Goal: Find specific page/section: Find specific page/section

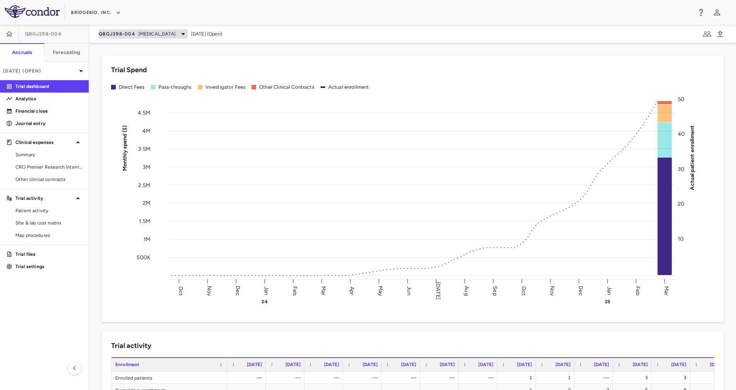
click at [171, 32] on span "[MEDICAL_DATA]" at bounding box center [157, 33] width 37 height 7
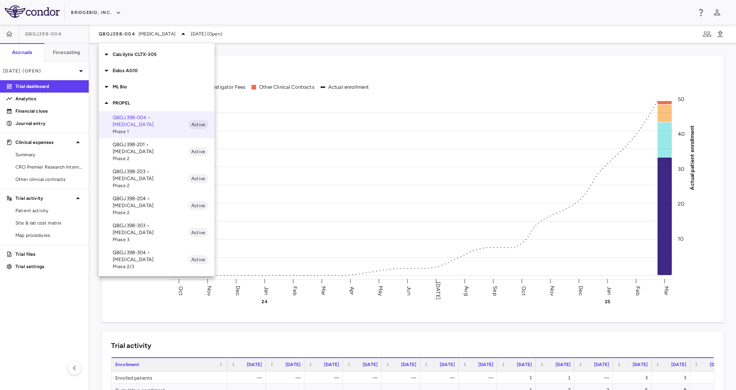
click at [152, 103] on p "PROPEL" at bounding box center [164, 103] width 102 height 7
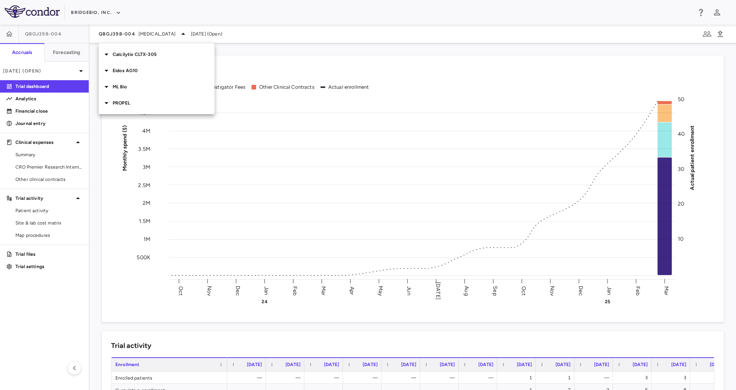
click at [141, 86] on p "ML Bio" at bounding box center [164, 86] width 102 height 7
click at [148, 112] on p "MLB-01-005 • Limb GirdleMuscular Dystrophy" at bounding box center [151, 108] width 76 height 21
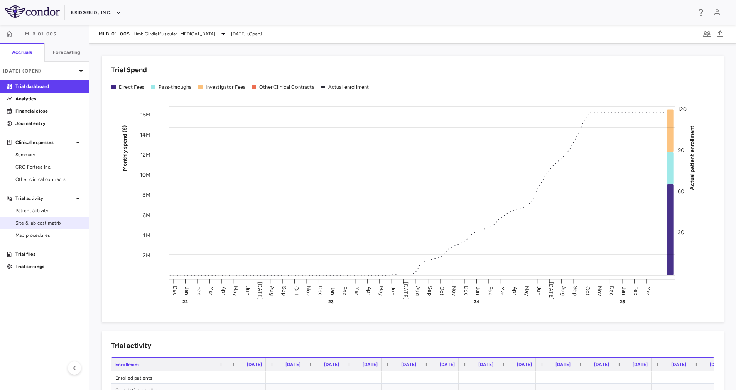
click at [42, 220] on span "Site & lab cost matrix" at bounding box center [48, 223] width 67 height 7
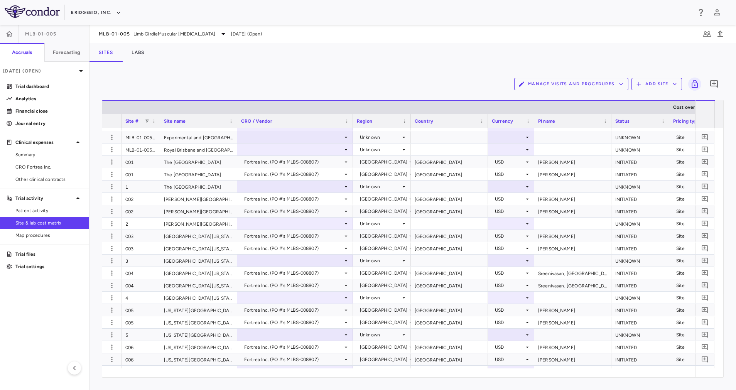
scroll to position [292, 0]
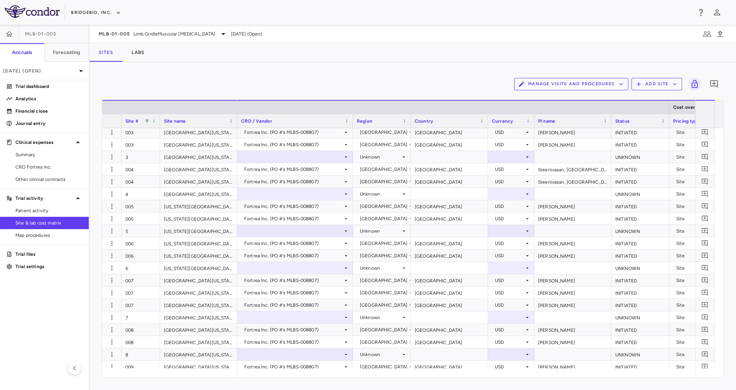
click at [154, 122] on span at bounding box center [154, 121] width 5 height 5
click at [184, 134] on span "Sort Ascending" at bounding box center [188, 133] width 57 height 11
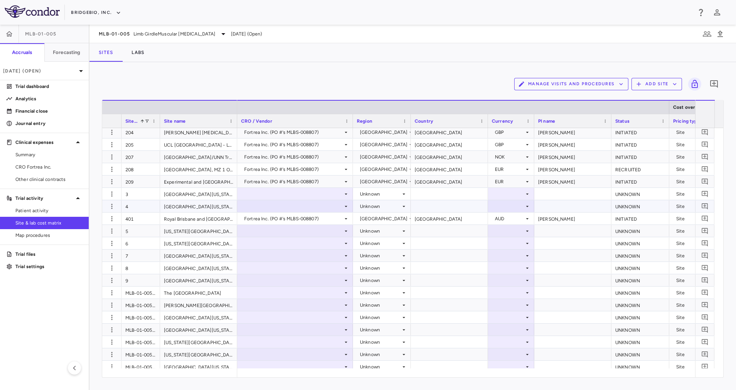
scroll to position [506, 0]
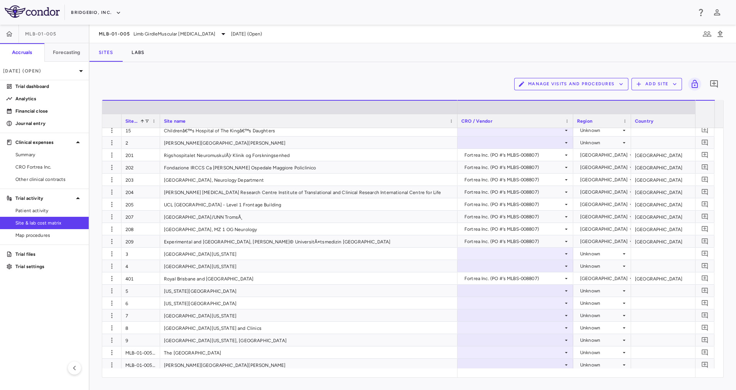
drag, startPoint x: 236, startPoint y: 121, endPoint x: 456, endPoint y: 122, distance: 220.0
click at [456, 122] on div at bounding box center [457, 121] width 3 height 14
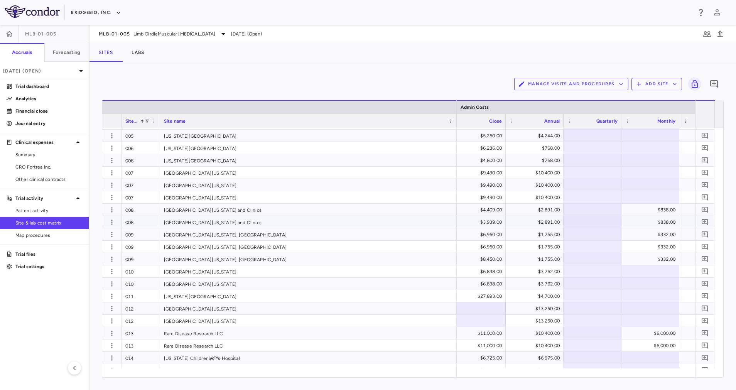
scroll to position [0, 3768]
